Goal: Use online tool/utility: Utilize a website feature to perform a specific function

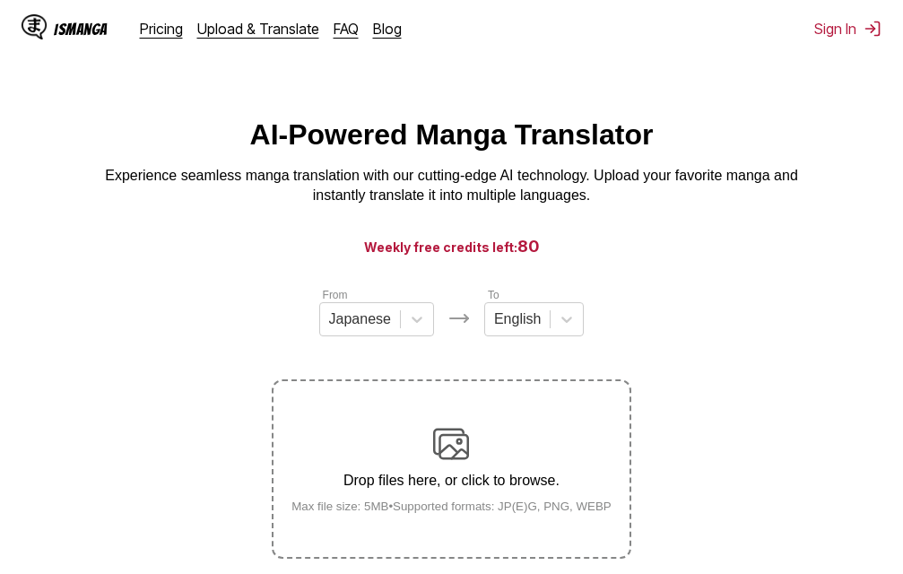
scroll to position [90, 0]
